Goal: Task Accomplishment & Management: Manage account settings

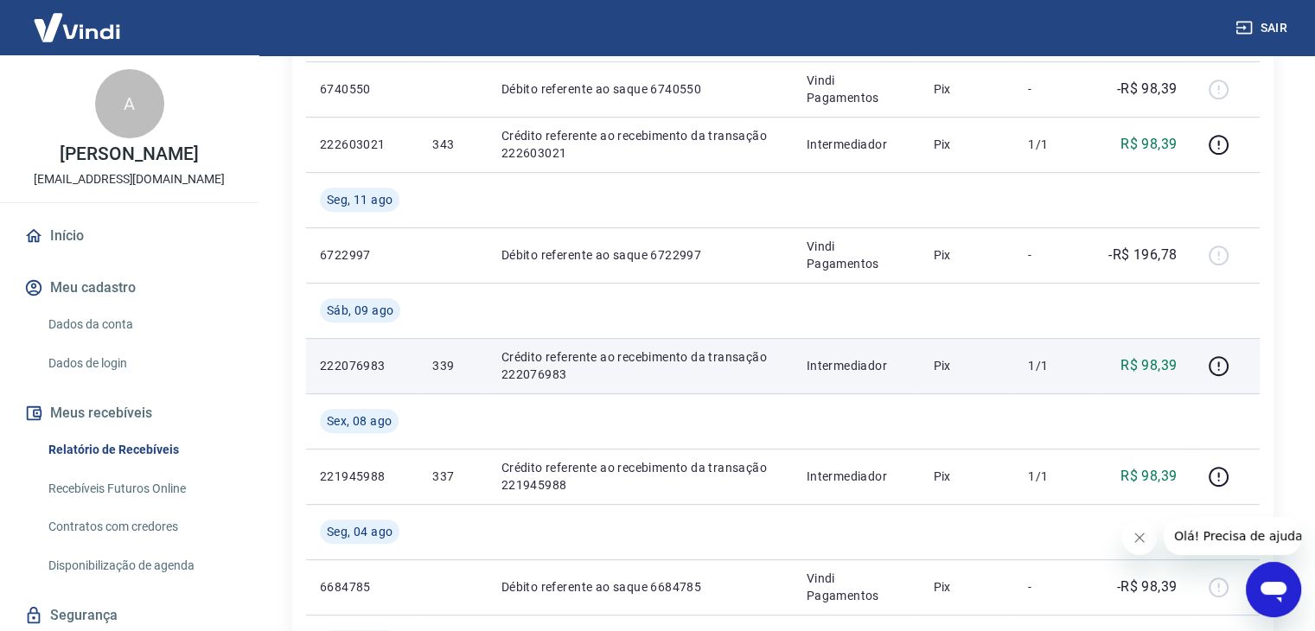
scroll to position [691, 0]
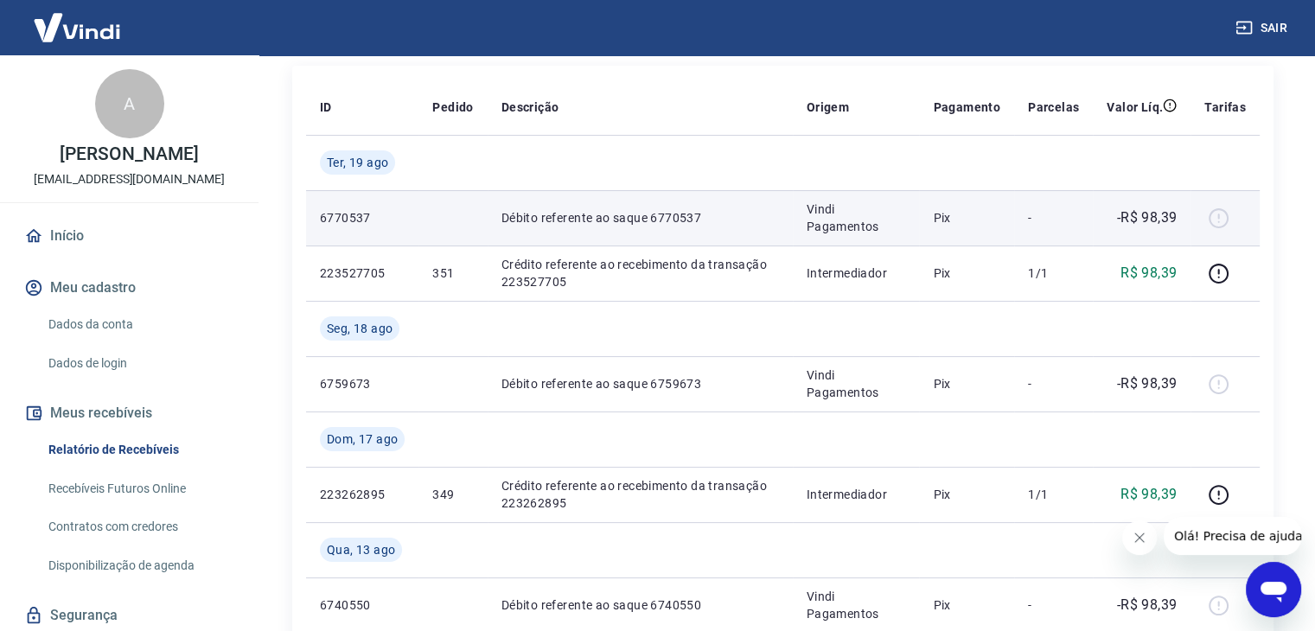
scroll to position [259, 0]
